Goal: Information Seeking & Learning: Learn about a topic

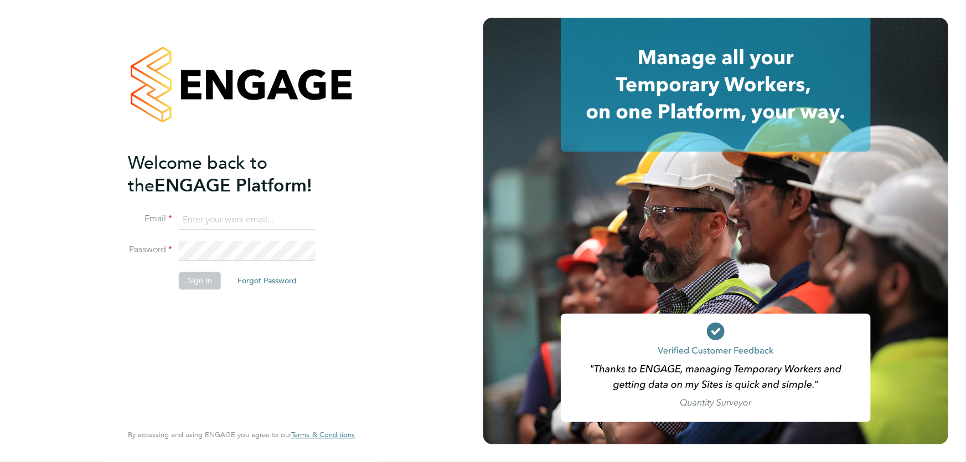
type input "danielle.ebden@hmsworks.co.uk"
click at [209, 284] on button "Sign In" at bounding box center [200, 281] width 42 height 18
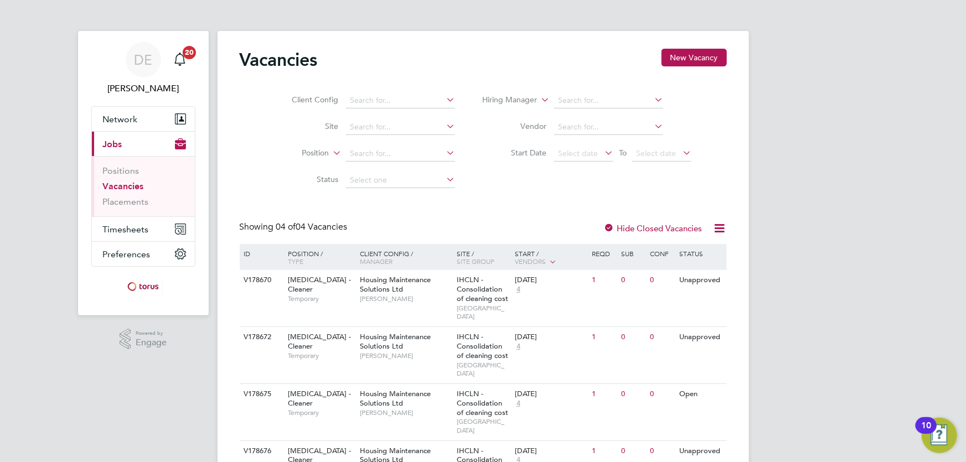
scroll to position [40, 0]
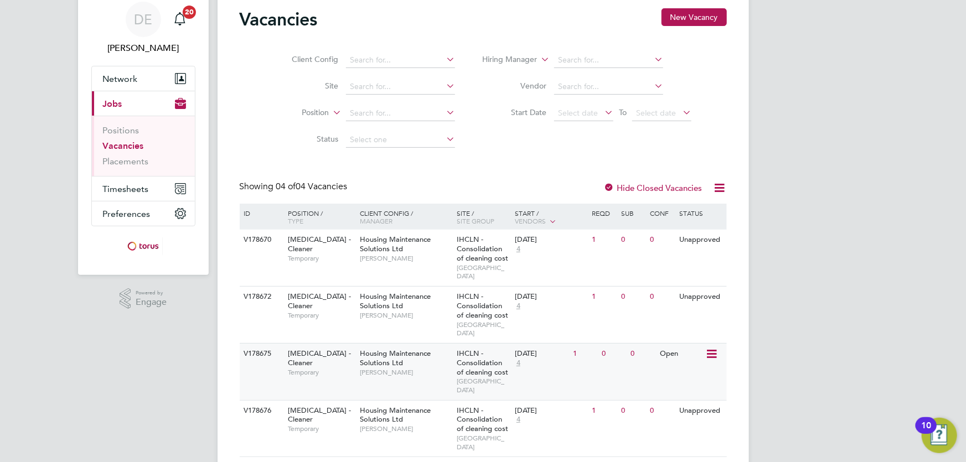
click at [462, 353] on span "IHCLN - Consolidation of cleaning cost" at bounding box center [482, 363] width 51 height 28
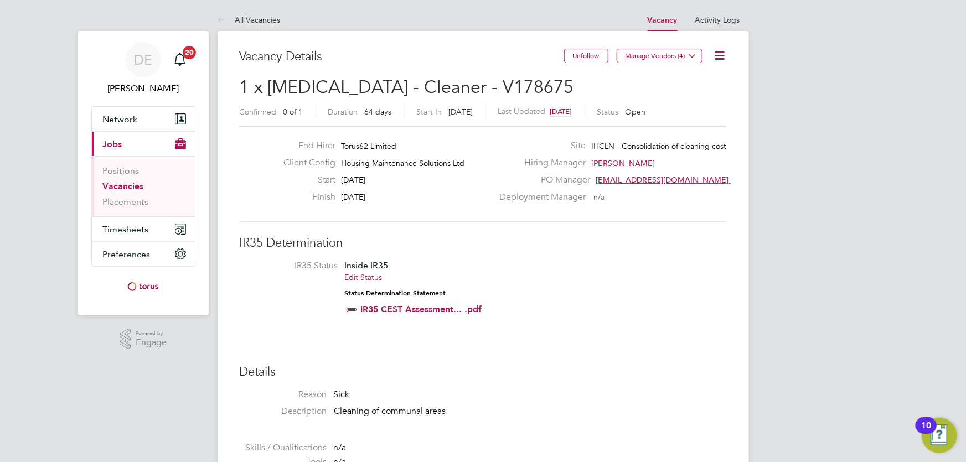
click at [125, 183] on link "Vacancies" at bounding box center [123, 186] width 41 height 11
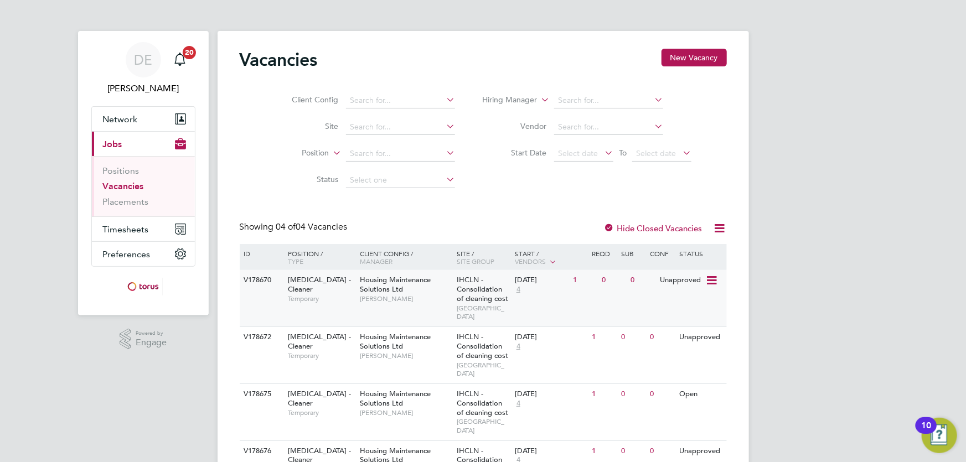
click at [558, 283] on div "[DATE]" at bounding box center [541, 280] width 53 height 9
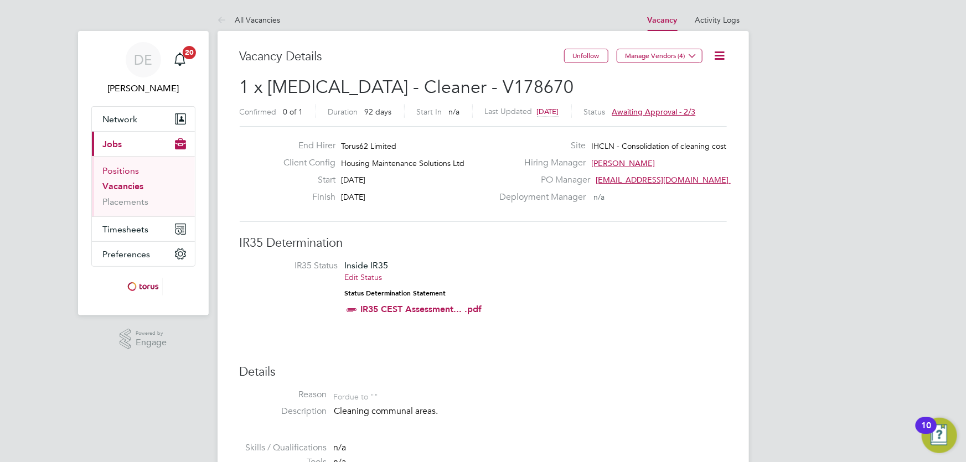
click at [132, 172] on link "Positions" at bounding box center [121, 170] width 37 height 11
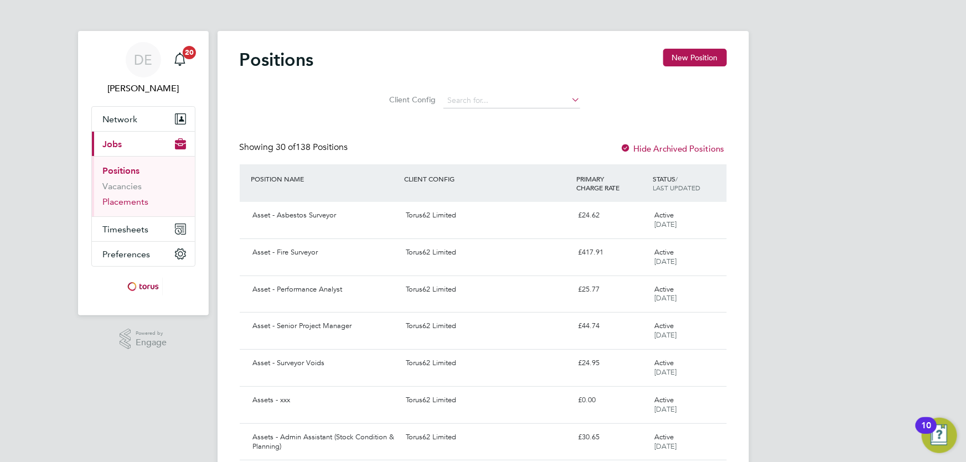
click at [122, 200] on link "Placements" at bounding box center [126, 201] width 46 height 11
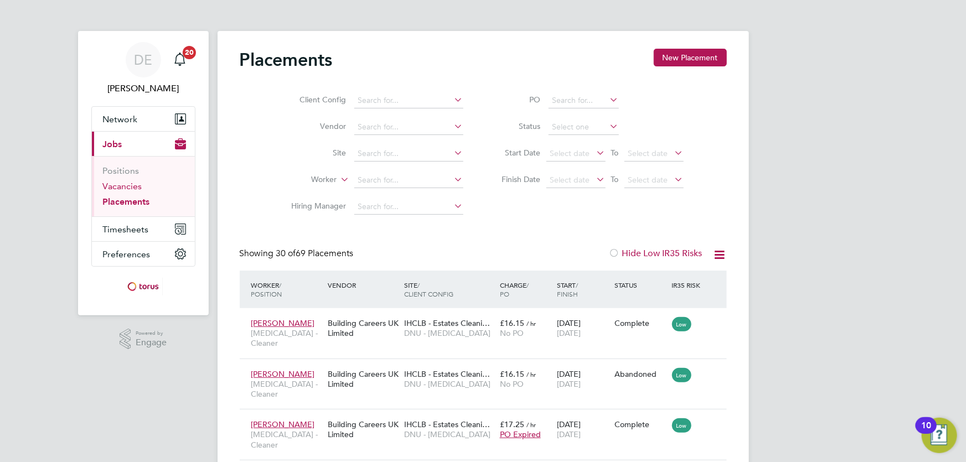
scroll to position [32, 77]
click at [131, 186] on link "Vacancies" at bounding box center [122, 186] width 39 height 11
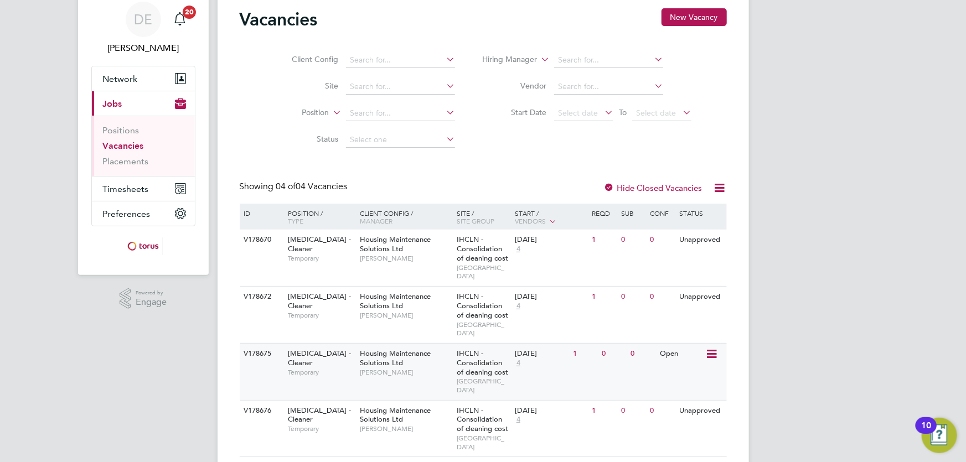
click at [536, 344] on div "25 Aug 2025 4" at bounding box center [541, 359] width 58 height 30
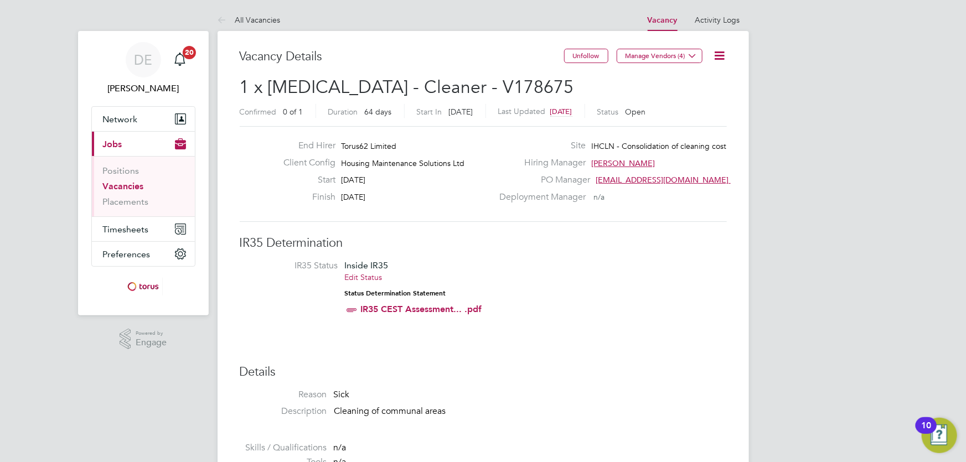
click at [137, 185] on link "Vacancies" at bounding box center [123, 186] width 41 height 11
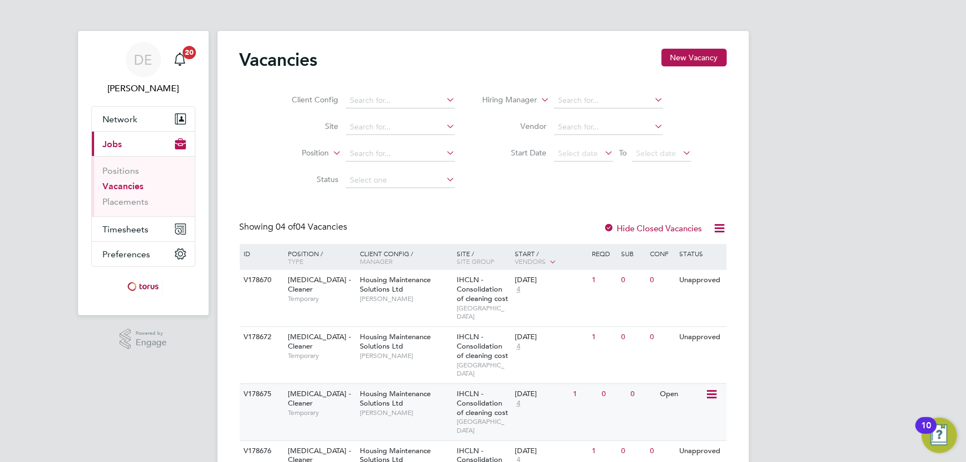
click at [328, 389] on span "[MEDICAL_DATA] - Cleaner" at bounding box center [319, 398] width 63 height 19
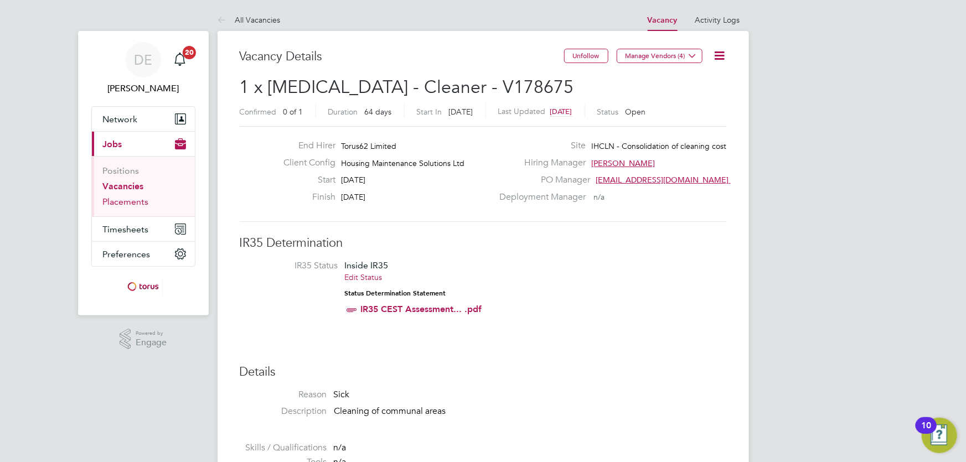
click at [134, 202] on link "Placements" at bounding box center [126, 201] width 46 height 11
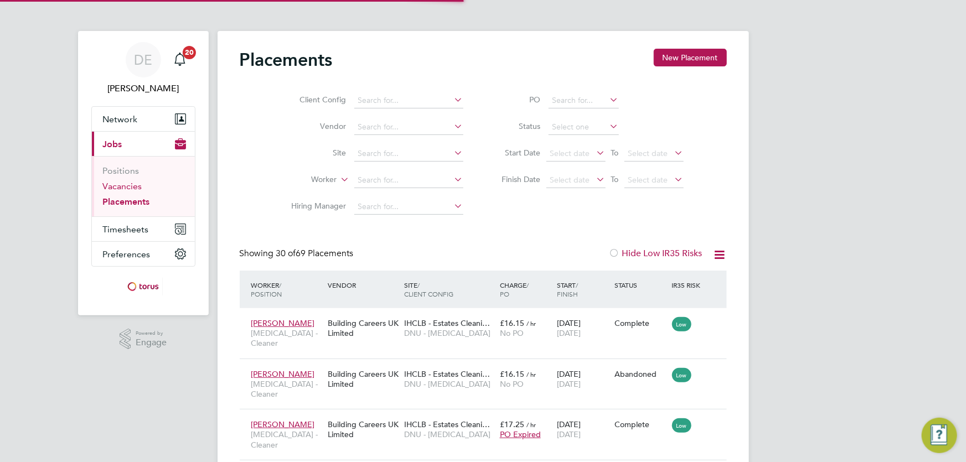
click at [139, 188] on link "Vacancies" at bounding box center [122, 186] width 39 height 11
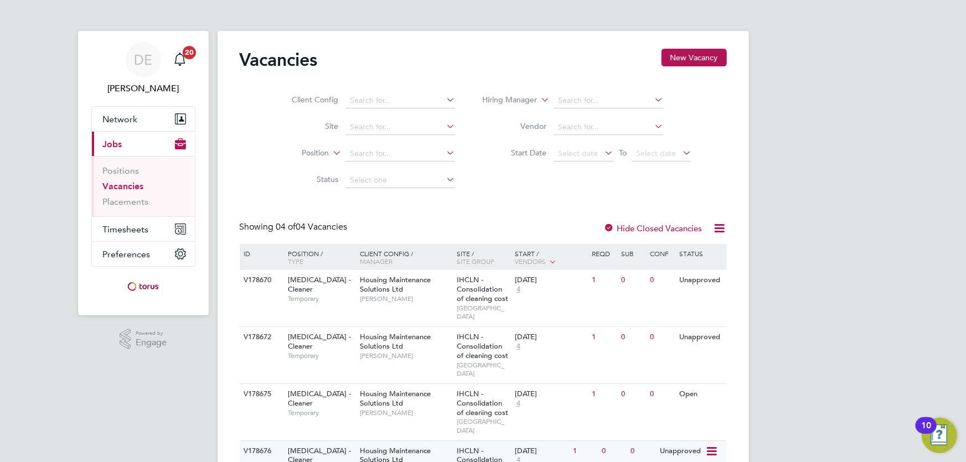
click at [343, 441] on div "HMS - Cleaner Temporary" at bounding box center [317, 460] width 77 height 38
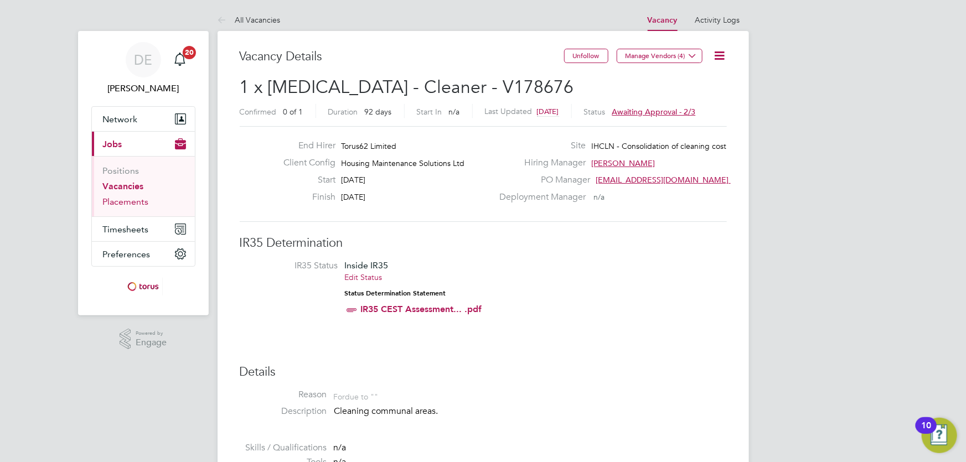
click at [133, 200] on link "Placements" at bounding box center [126, 201] width 46 height 11
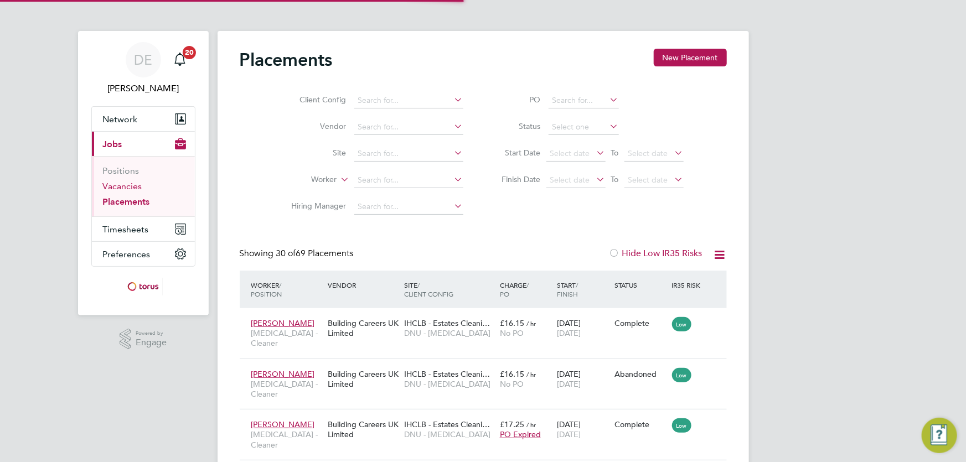
click at [126, 188] on link "Vacancies" at bounding box center [122, 186] width 39 height 11
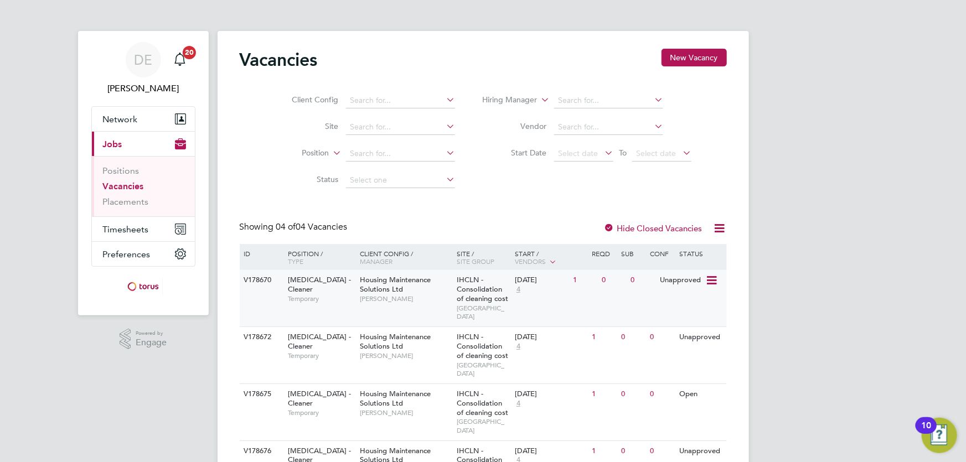
click at [267, 296] on div "V178670 [MEDICAL_DATA] - Cleaner Temporary Housing Maintenance Solutions Ltd [P…" at bounding box center [483, 298] width 487 height 56
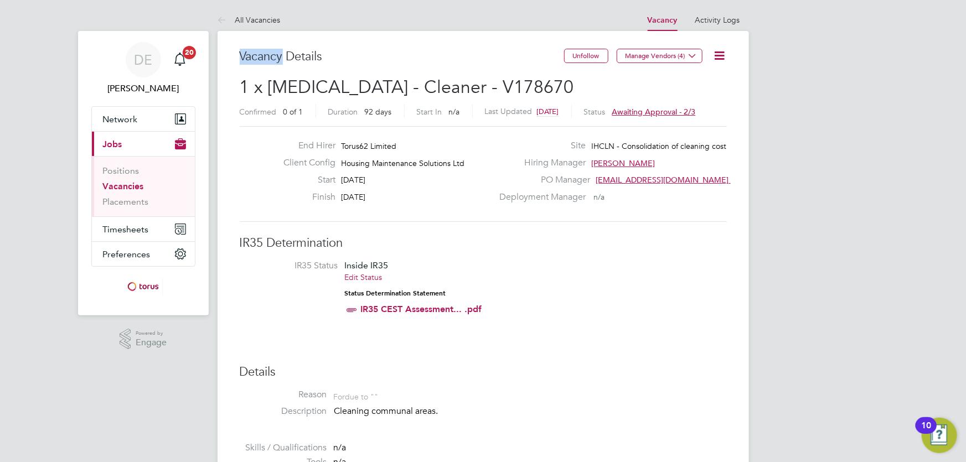
drag, startPoint x: 266, startPoint y: 57, endPoint x: 240, endPoint y: 60, distance: 25.7
click at [240, 60] on h3 "Vacancy Details" at bounding box center [402, 57] width 324 height 16
